Goal: Task Accomplishment & Management: Manage account settings

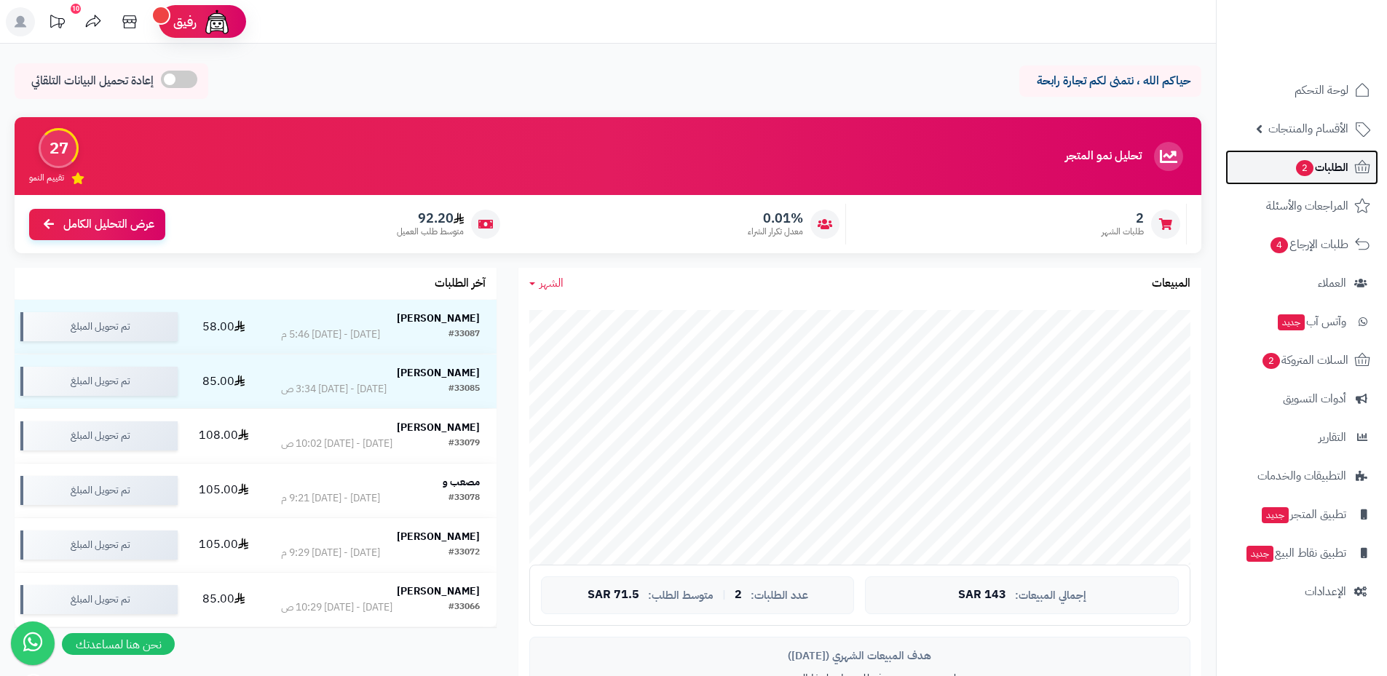
click at [1319, 170] on span "الطلبات 2" at bounding box center [1321, 167] width 54 height 20
